Goal: Task Accomplishment & Management: Complete application form

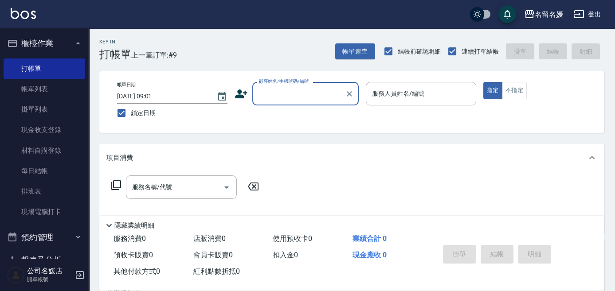
click at [307, 93] on input "顧客姓名/手機號碼/編號" at bounding box center [298, 94] width 85 height 16
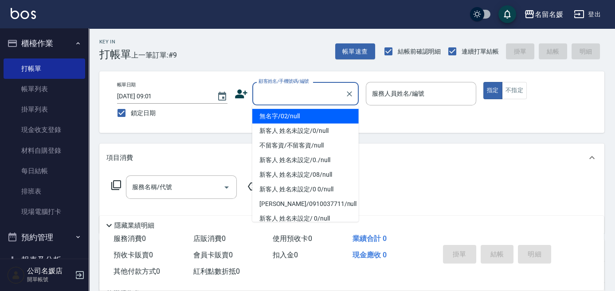
drag, startPoint x: 301, startPoint y: 118, endPoint x: 519, endPoint y: 91, distance: 218.8
click at [302, 118] on li "無名字/02/null" at bounding box center [305, 116] width 106 height 15
type input "無名字/02/null"
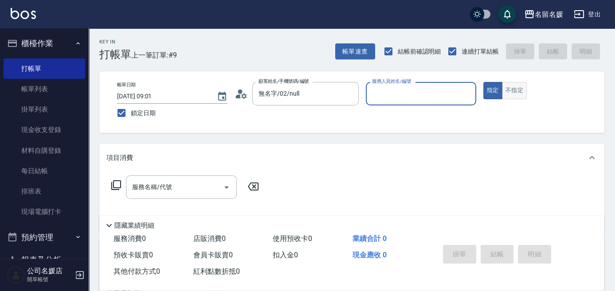
click at [519, 91] on button "不指定" at bounding box center [514, 90] width 25 height 17
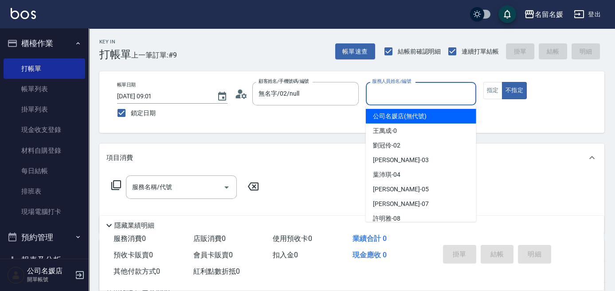
click at [408, 95] on div "服務人員姓名/編號 服務人員姓名/編號" at bounding box center [421, 93] width 110 height 23
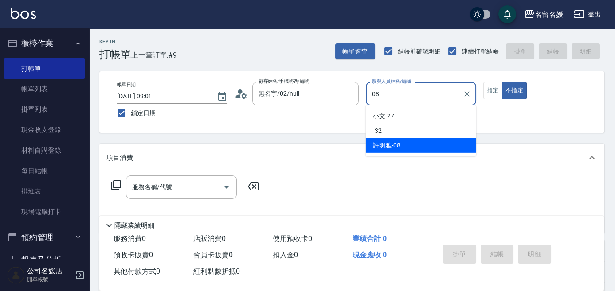
type input "許明雅-08"
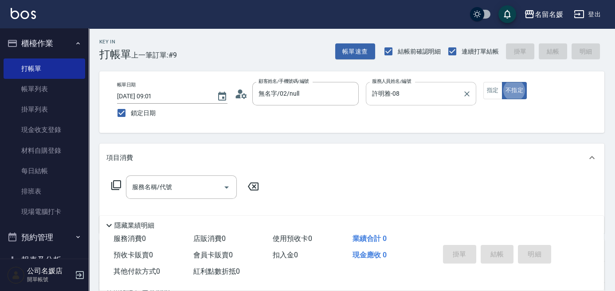
type button "false"
click at [187, 190] on input "服務名稱/代號" at bounding box center [175, 187] width 90 height 16
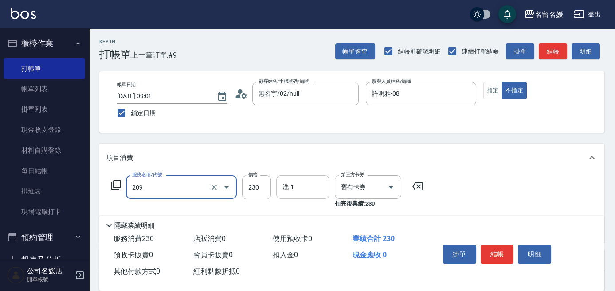
click at [296, 184] on input "洗-1" at bounding box center [302, 187] width 45 height 16
type input "洗髮券-(卡)230(209)"
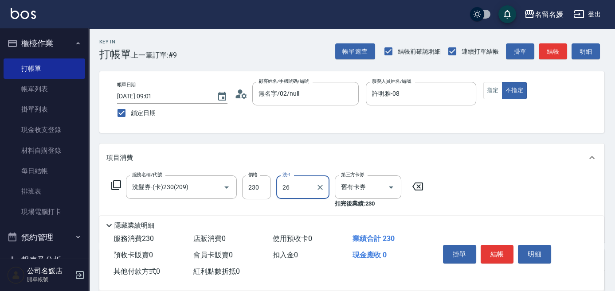
type input "蔡愛陵-26"
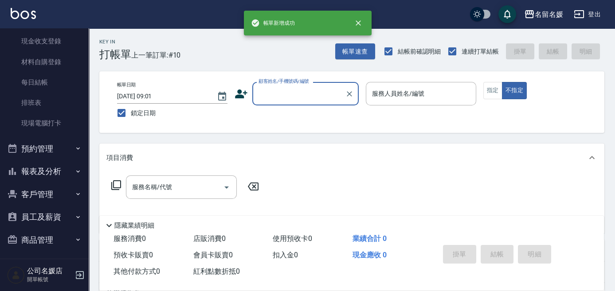
scroll to position [91, 0]
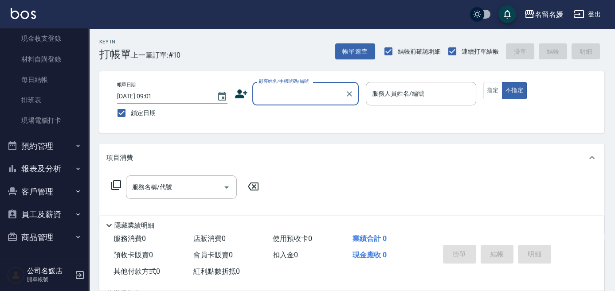
click at [67, 166] on button "報表及分析" at bounding box center [45, 168] width 82 height 23
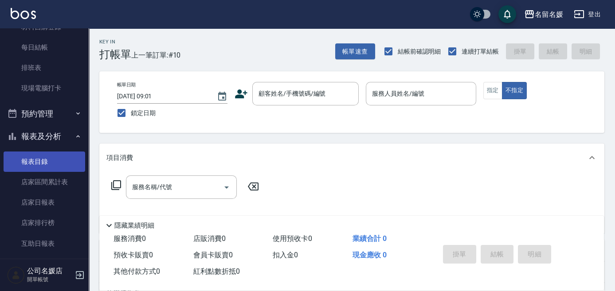
scroll to position [172, 0]
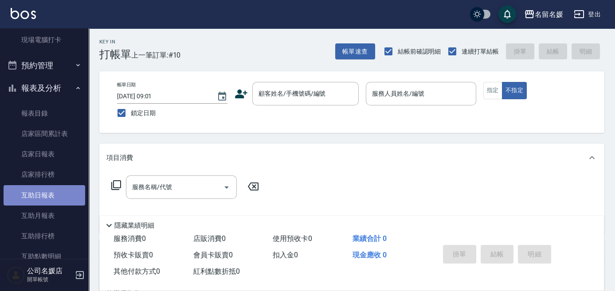
click at [56, 193] on link "互助日報表" at bounding box center [45, 195] width 82 height 20
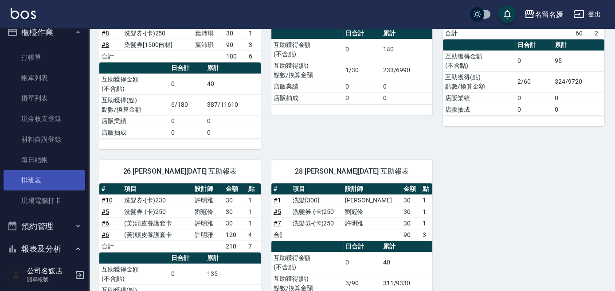
scroll to position [11, 0]
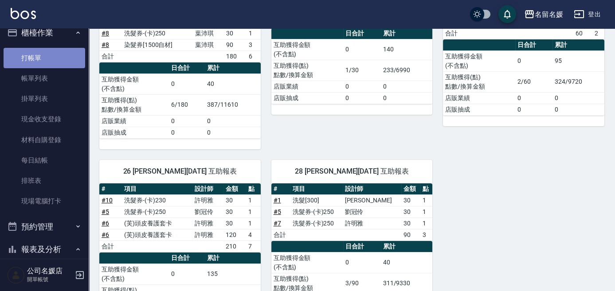
click at [53, 57] on link "打帳單" at bounding box center [45, 58] width 82 height 20
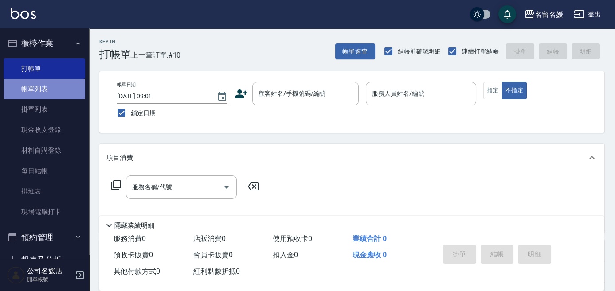
click at [70, 89] on link "帳單列表" at bounding box center [45, 89] width 82 height 20
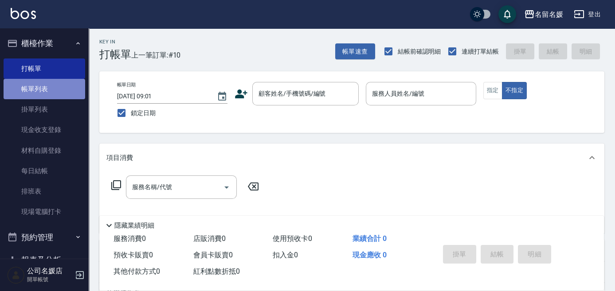
click at [70, 89] on link "帳單列表" at bounding box center [45, 89] width 82 height 20
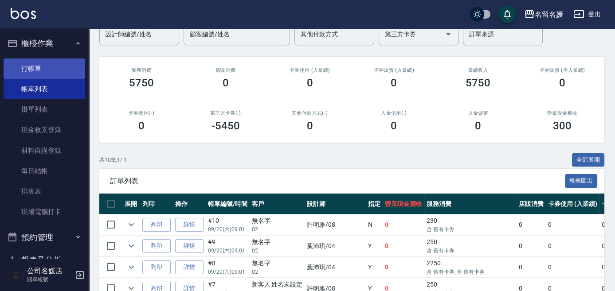
click at [55, 70] on link "打帳單" at bounding box center [45, 69] width 82 height 20
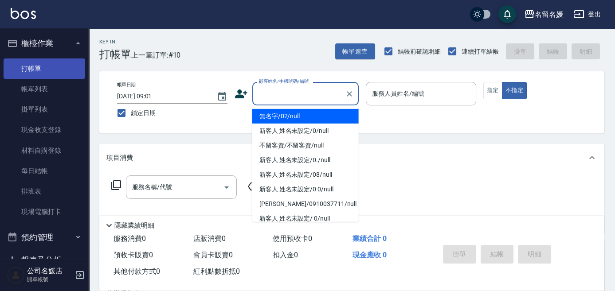
type input "0"
type input "無名字/02/null"
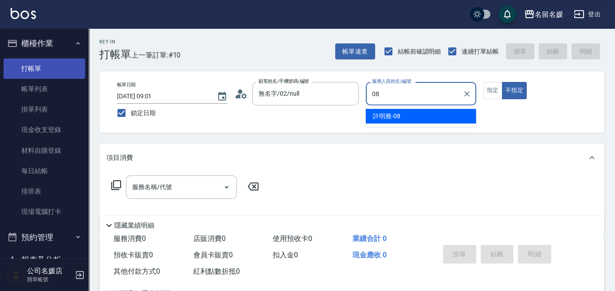
type input "許明雅-08"
type button "false"
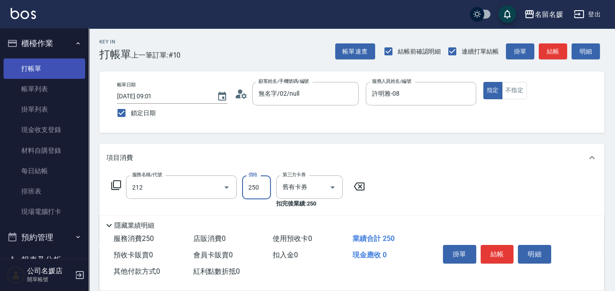
type input "洗髮券-(卡)250(212)"
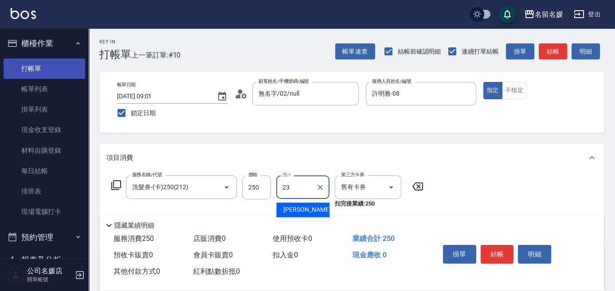
type input "[PERSON_NAME]-23"
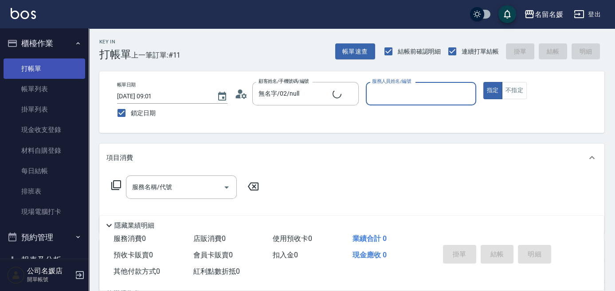
type input "新客人 姓名未設定/0/null"
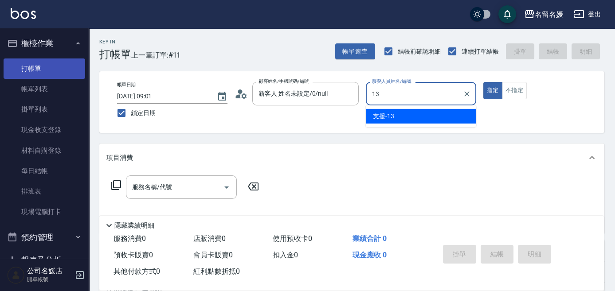
type input "13"
type button "true"
type input "支援-13"
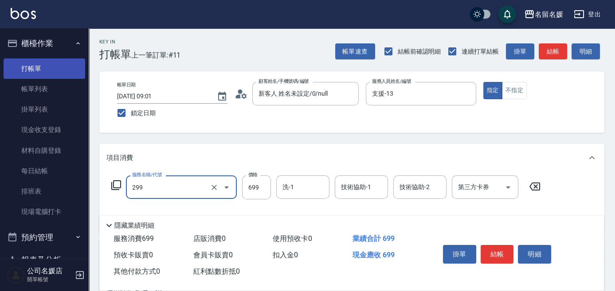
type input "滾珠洗髮699(299)"
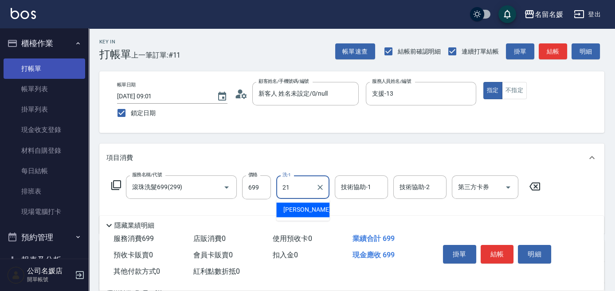
type input "許庭瑀-21"
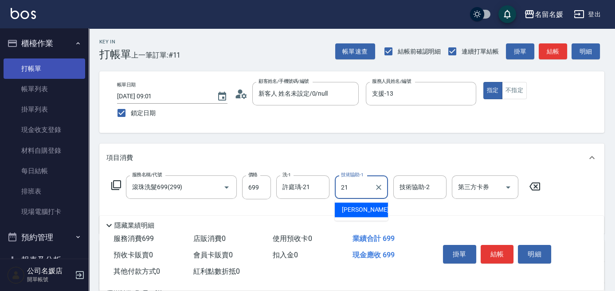
type input "許庭瑀-21"
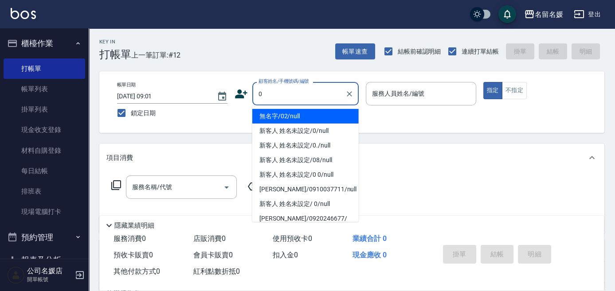
type input "0"
type input "無名字/02/null"
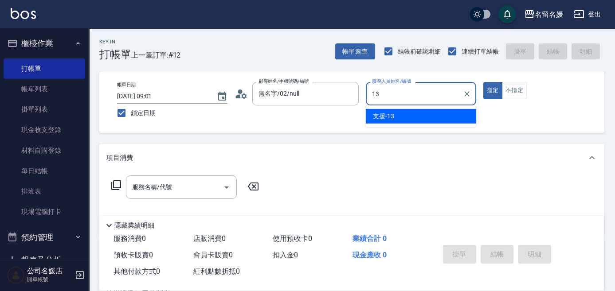
type input "支援-13"
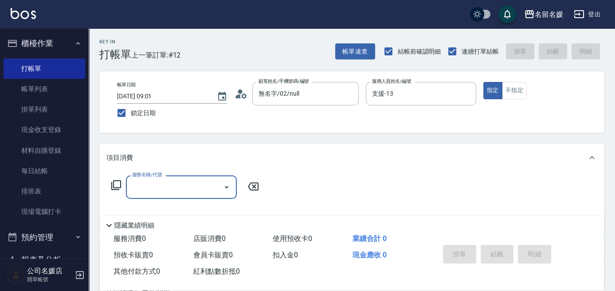
type input "2"
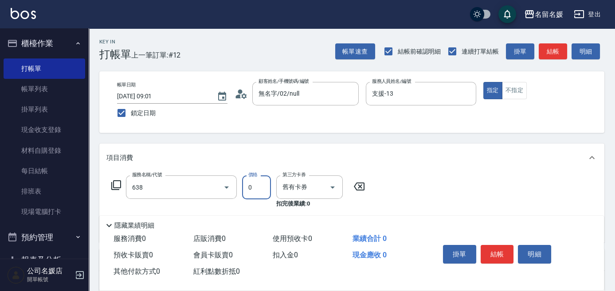
type input "(芙)頭皮養護套卡(638)"
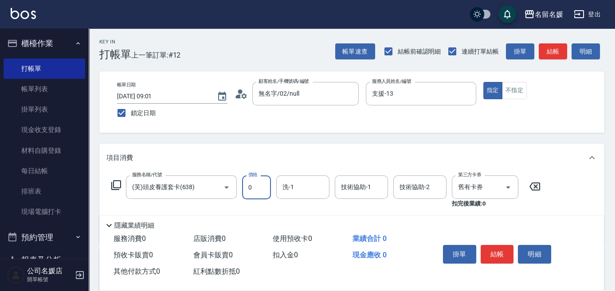
type input "0"
click at [529, 183] on icon at bounding box center [534, 186] width 22 height 11
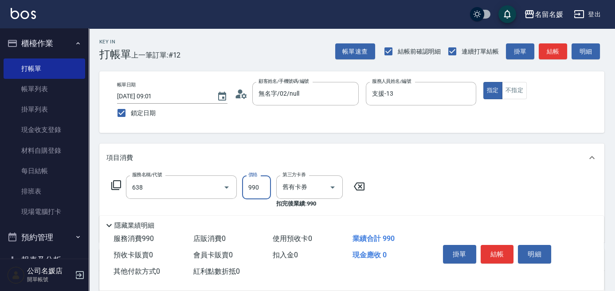
type input "(芙)頭皮養護套卡(638)"
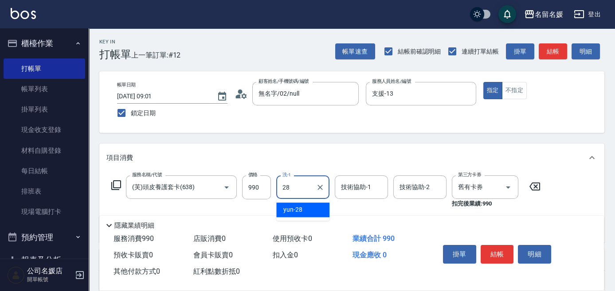
type input "yun-28"
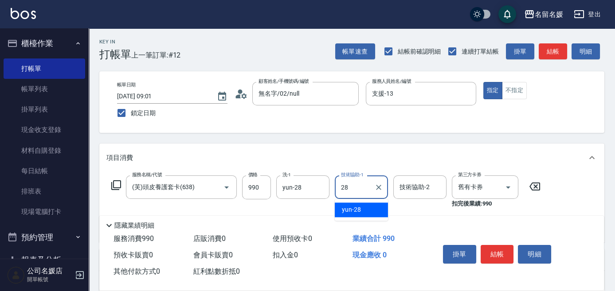
type input "yun-28"
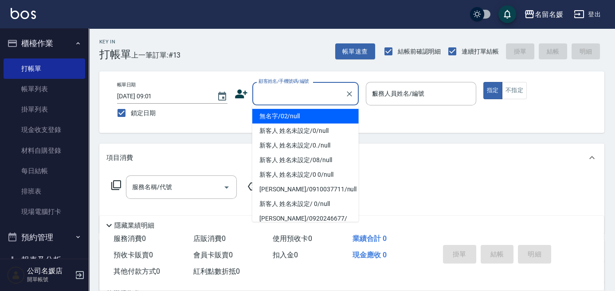
type input "13"
type input "無名字/02/null"
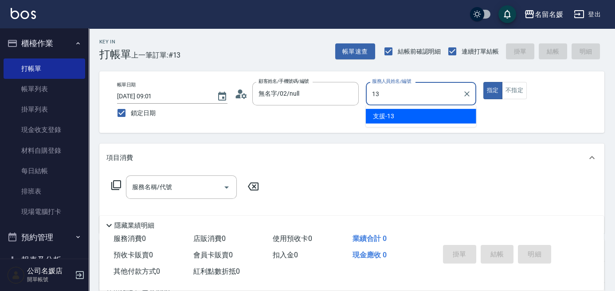
type input "支援-13"
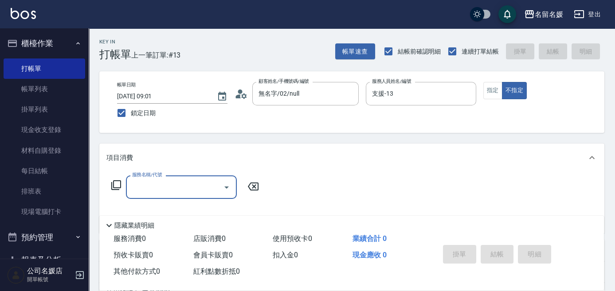
click at [114, 185] on icon at bounding box center [116, 185] width 11 height 11
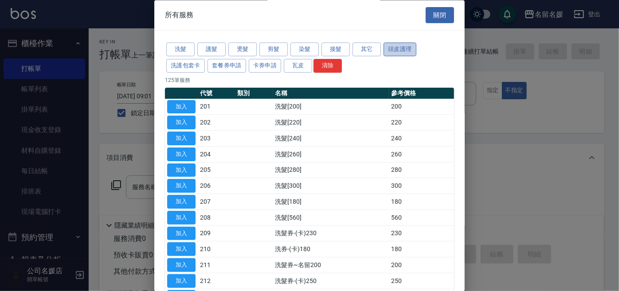
click at [409, 45] on button "頭皮護理" at bounding box center [399, 50] width 33 height 14
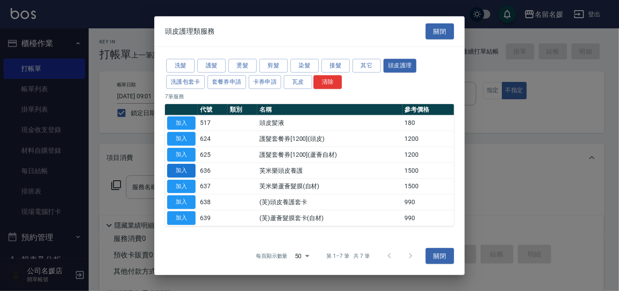
click at [184, 168] on button "加入" at bounding box center [181, 171] width 28 height 14
type input "芙米樂頭皮養護(636)"
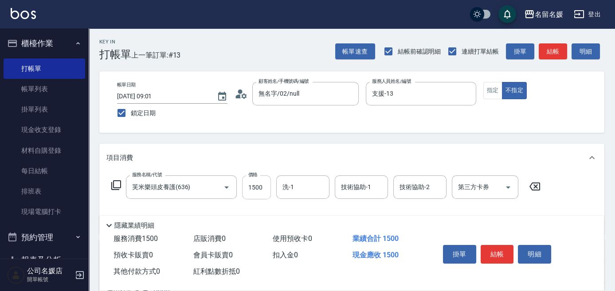
click at [268, 187] on input "1500" at bounding box center [256, 188] width 29 height 24
type input "1200"
type input "[PERSON_NAME]-25"
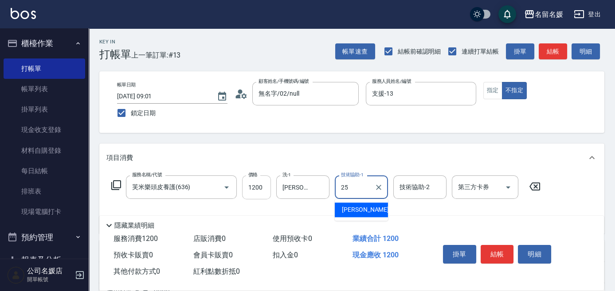
type input "[PERSON_NAME]-25"
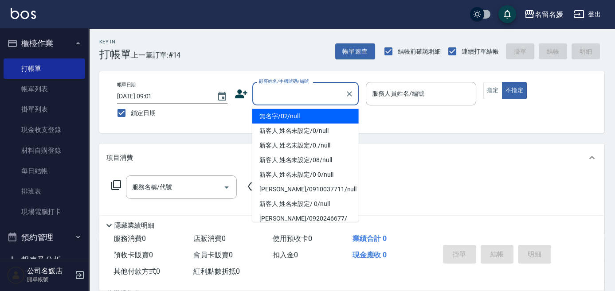
type input "]"
type input "無名字/02/null"
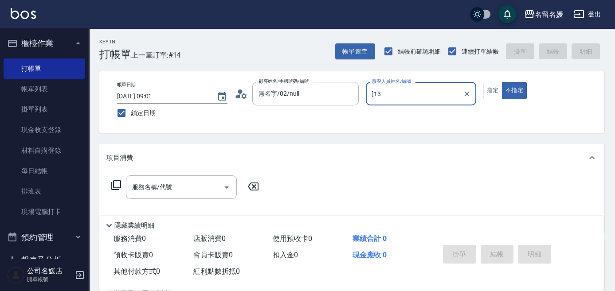
type input "]13"
click at [502, 82] on button "不指定" at bounding box center [514, 90] width 25 height 17
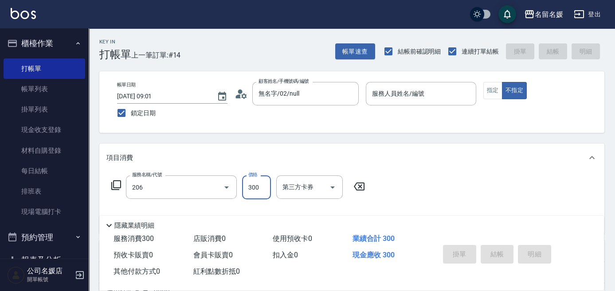
type input "洗髮[300](206)"
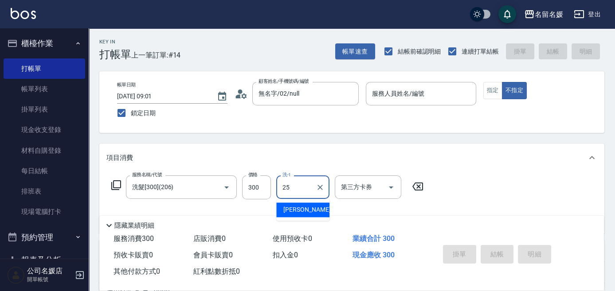
type input "[PERSON_NAME]-25"
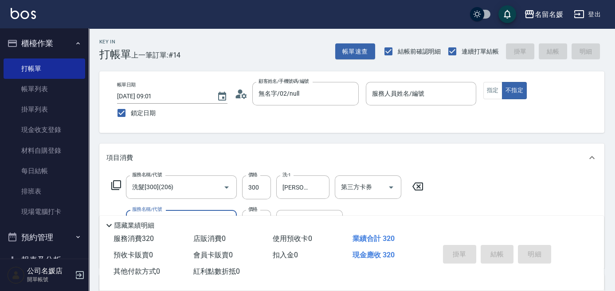
type input "潤絲(801)"
type input "[PERSON_NAME]-25"
